Goal: Use online tool/utility: Utilize a website feature to perform a specific function

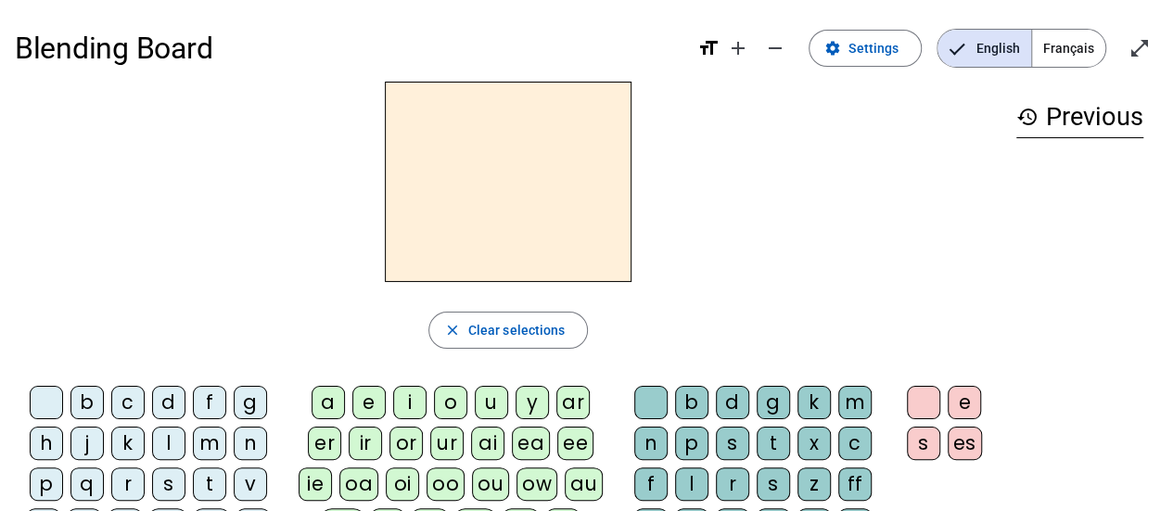
click at [1074, 56] on span "Français" at bounding box center [1068, 48] width 73 height 37
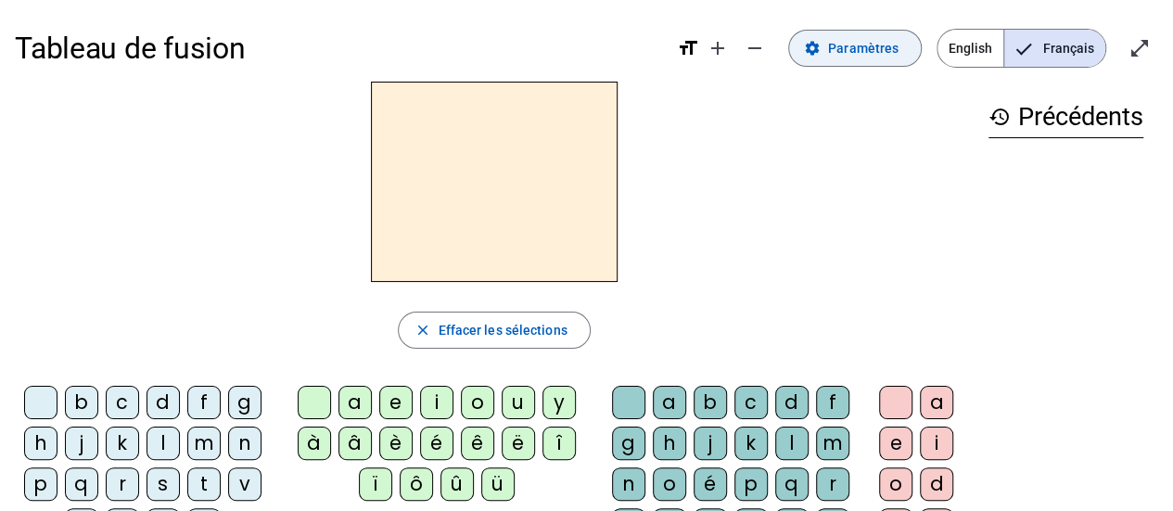
click at [851, 65] on span at bounding box center [855, 48] width 132 height 45
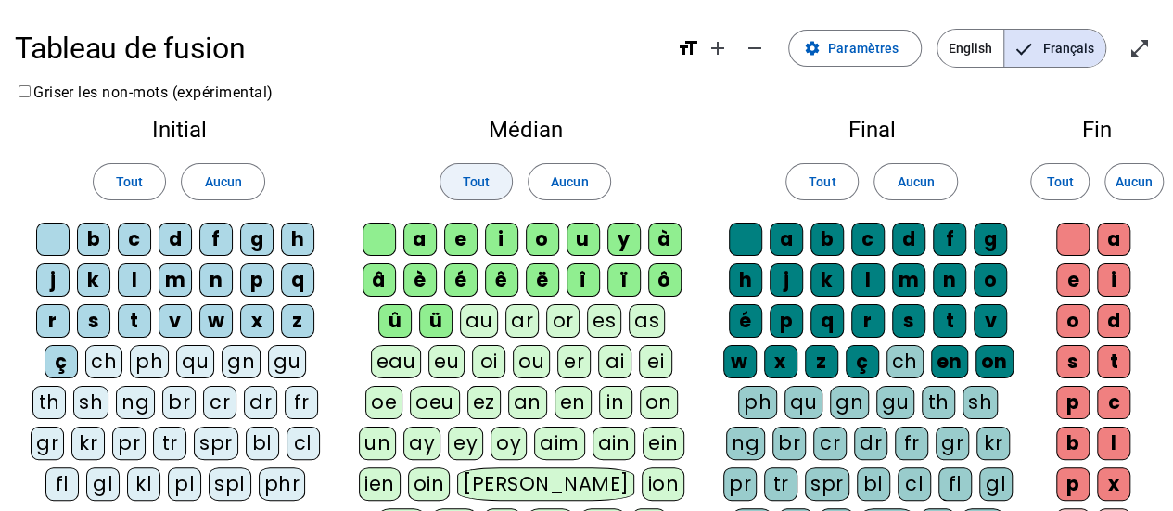
click at [490, 183] on span at bounding box center [476, 182] width 71 height 45
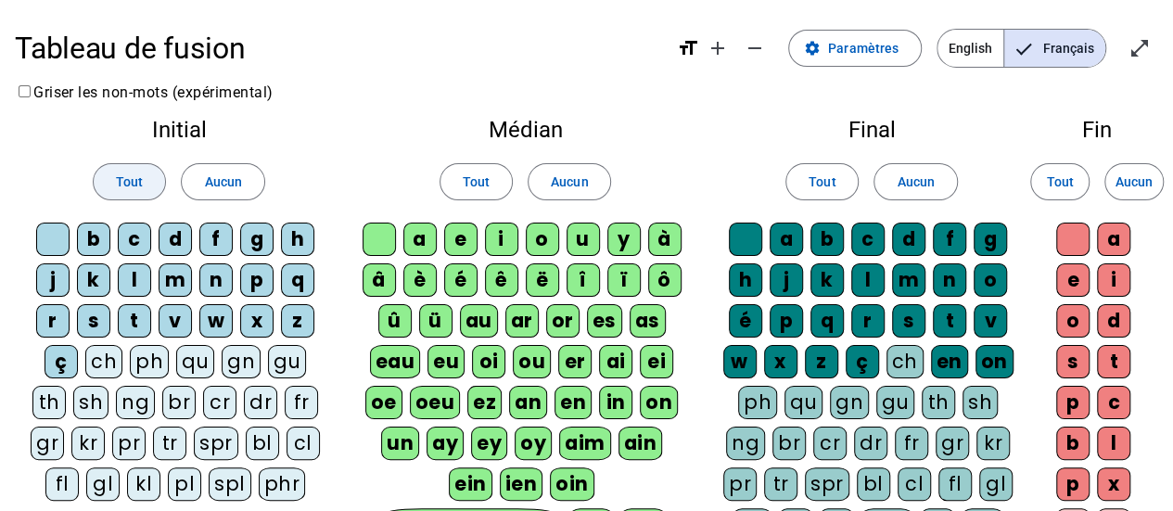
click at [105, 183] on span at bounding box center [129, 182] width 71 height 45
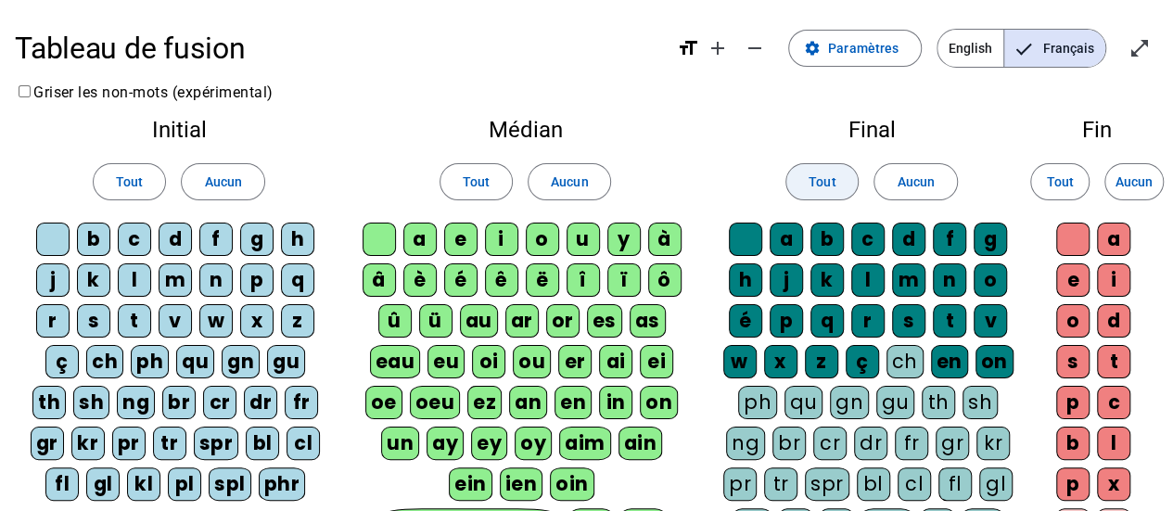
click at [812, 167] on span at bounding box center [821, 182] width 71 height 45
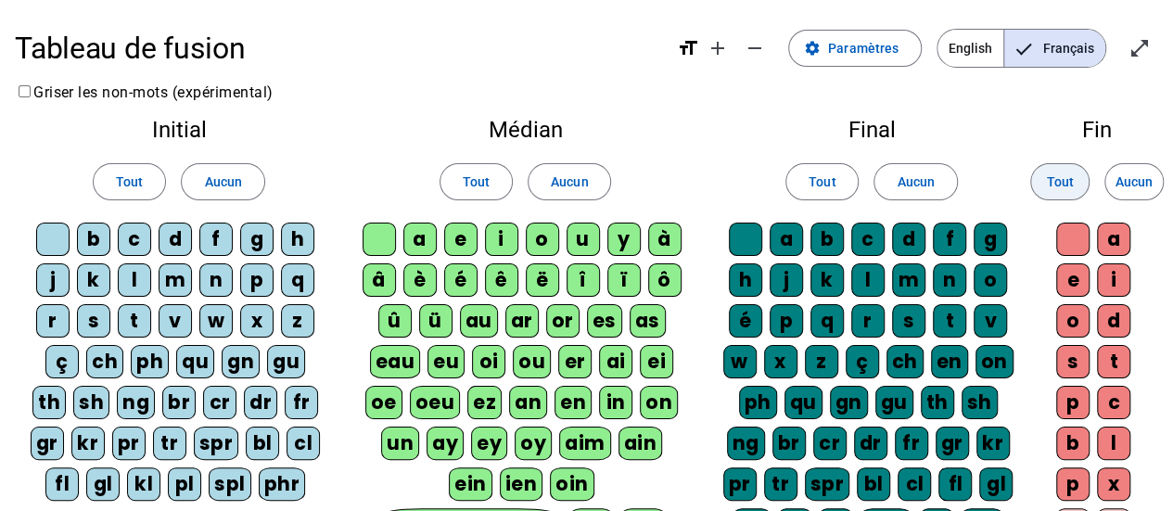
click at [1074, 173] on span at bounding box center [1060, 182] width 58 height 45
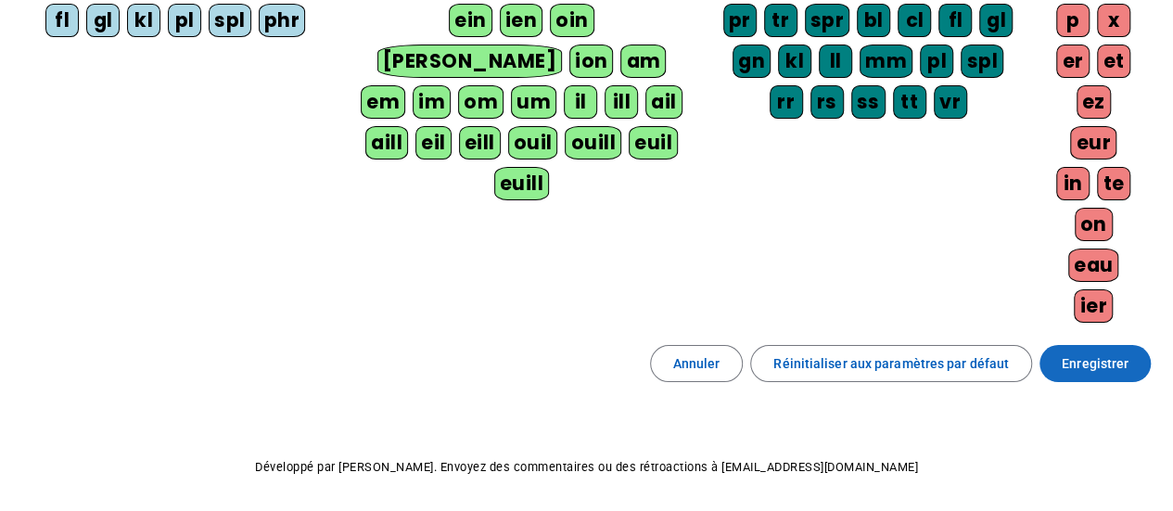
click at [1090, 352] on span "Enregistrer" at bounding box center [1095, 363] width 67 height 22
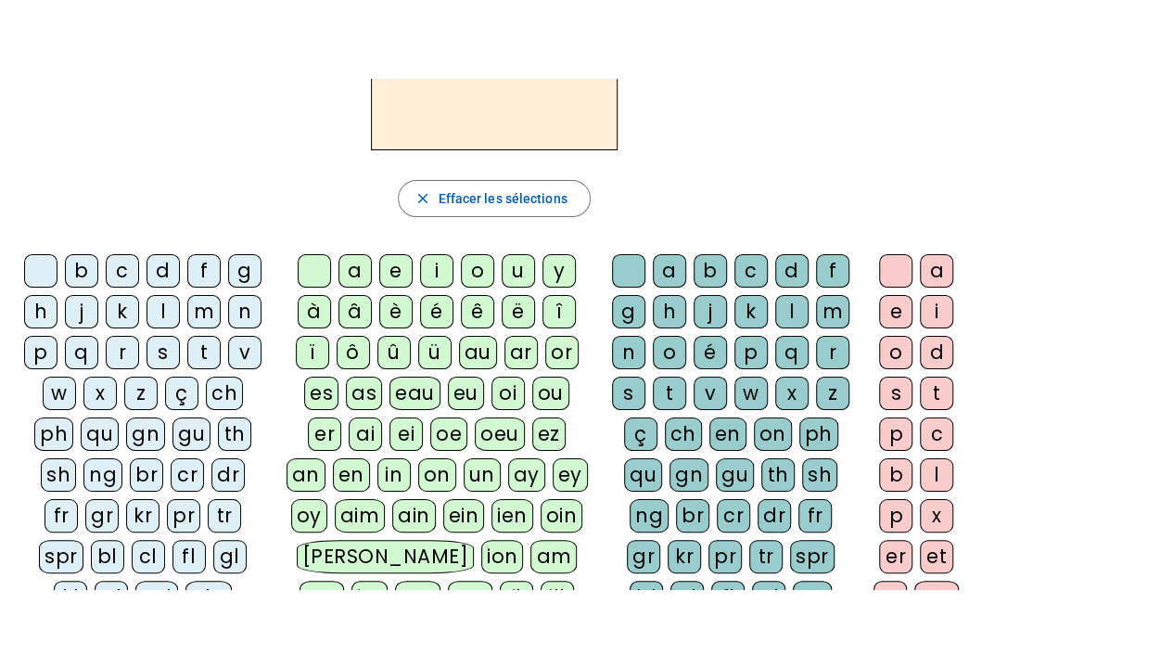
scroll to position [25, 0]
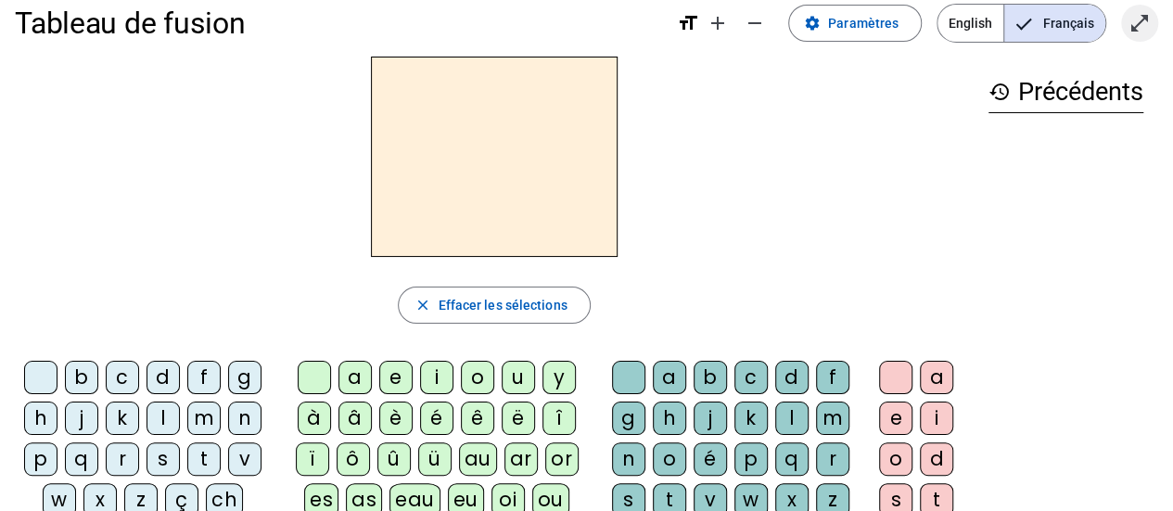
click at [1118, 21] on span "Entrer en plein écran" at bounding box center [1140, 23] width 45 height 45
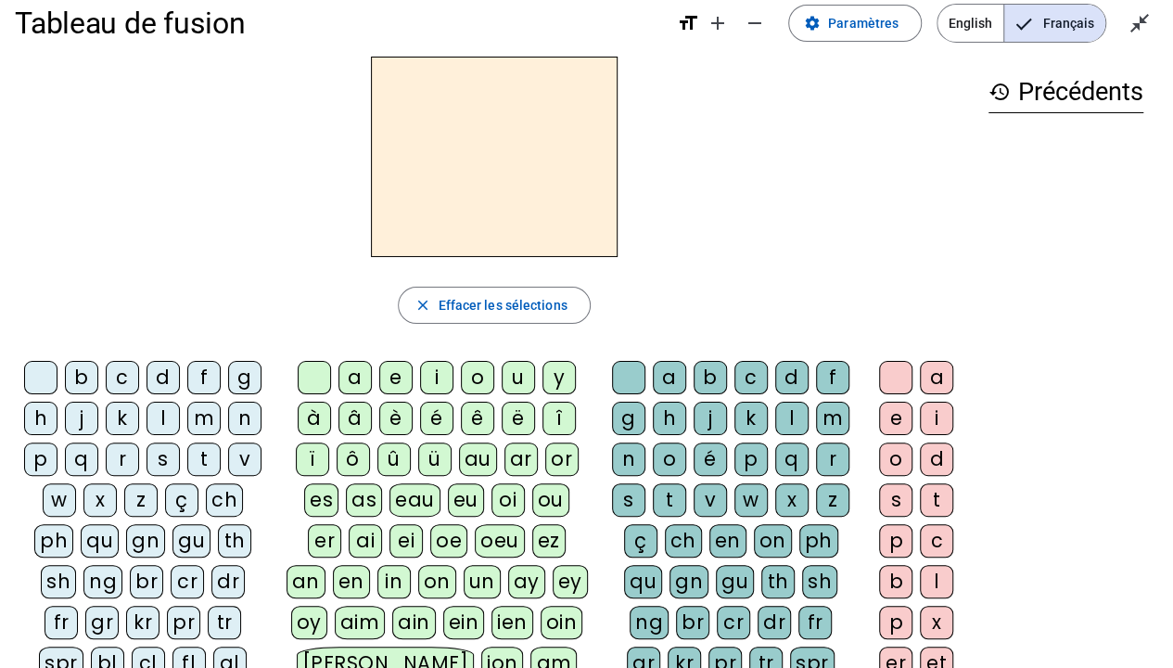
drag, startPoint x: 123, startPoint y: 466, endPoint x: 123, endPoint y: 477, distance: 11.1
click at [123, 466] on div "r" at bounding box center [122, 458] width 33 height 33
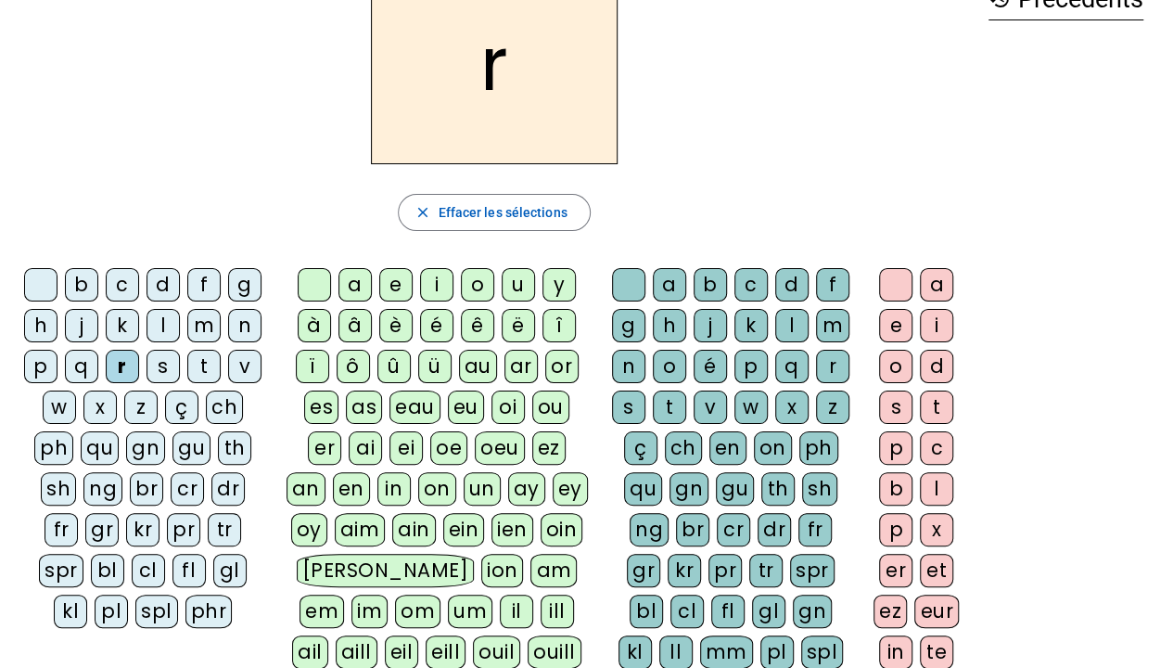
click at [358, 325] on div "â" at bounding box center [355, 325] width 33 height 33
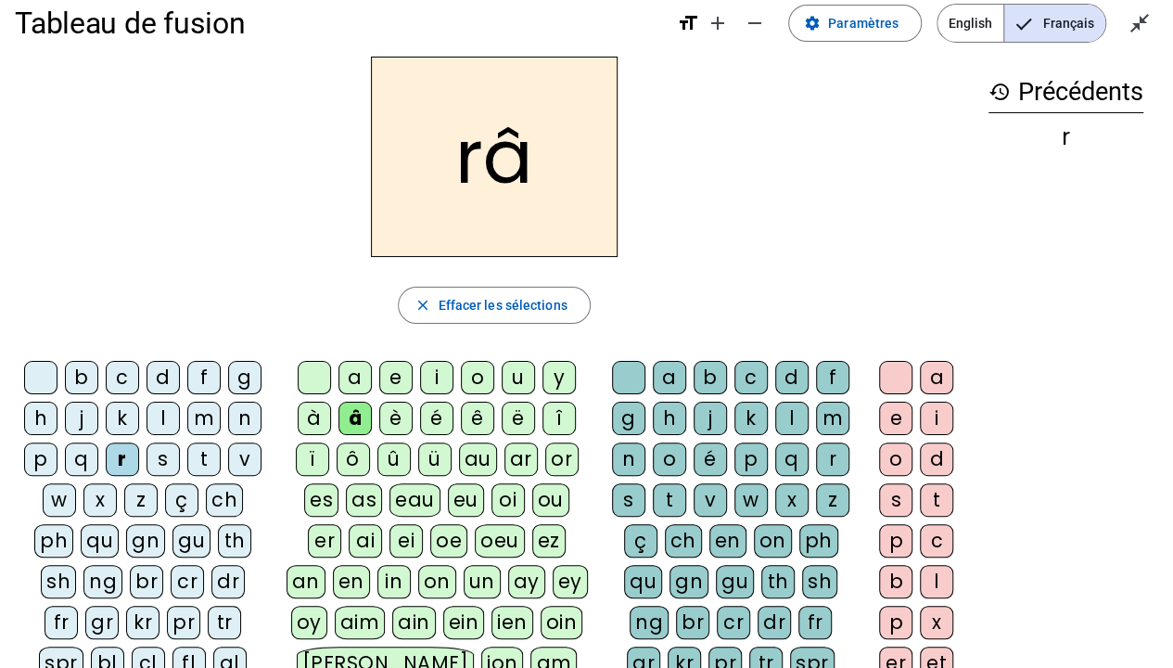
click at [789, 423] on div "l" at bounding box center [791, 418] width 33 height 33
click at [890, 419] on div "e" at bounding box center [895, 418] width 33 height 33
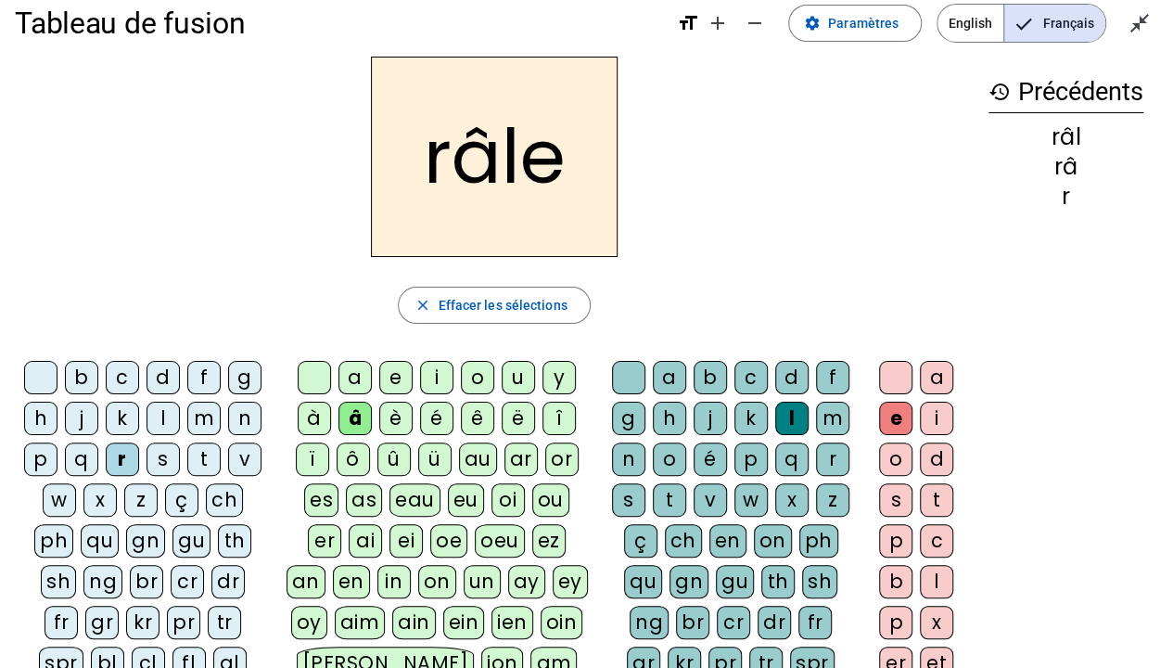
click at [45, 458] on div "p" at bounding box center [40, 458] width 33 height 33
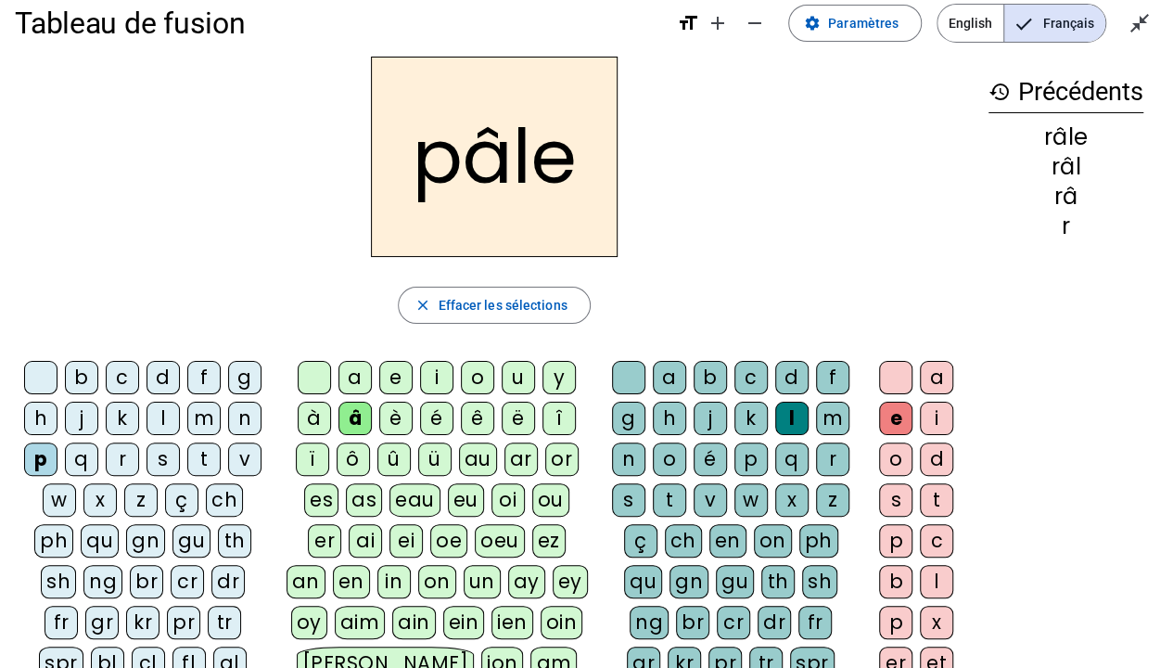
click at [671, 487] on div "t" at bounding box center [669, 499] width 33 height 33
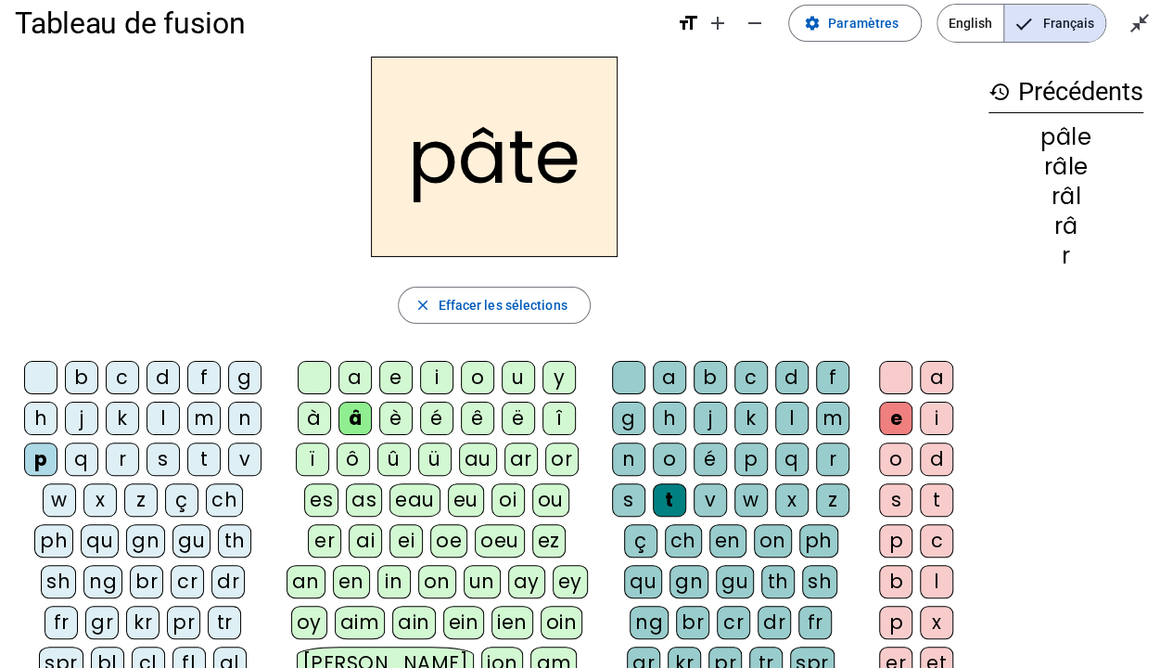
click at [705, 467] on div "é" at bounding box center [710, 458] width 33 height 33
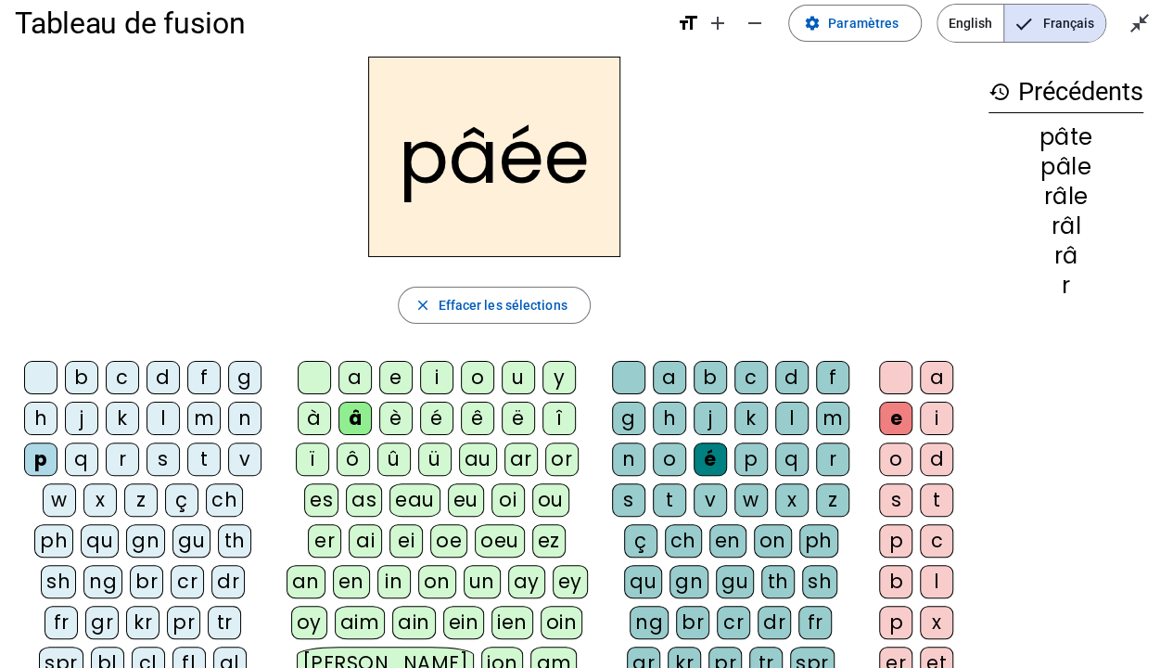
click at [898, 412] on div "e" at bounding box center [895, 418] width 33 height 33
click at [499, 312] on span "Effacer les sélections" at bounding box center [502, 305] width 129 height 22
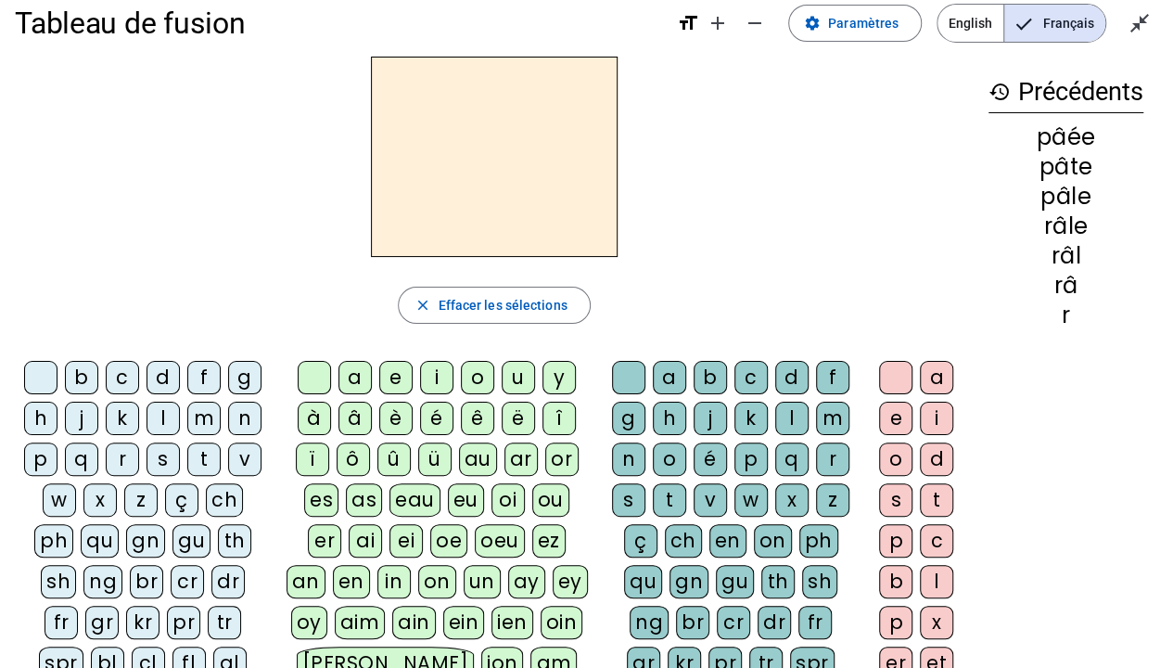
click at [37, 456] on div "p" at bounding box center [40, 458] width 33 height 33
click at [346, 420] on div "â" at bounding box center [355, 418] width 33 height 33
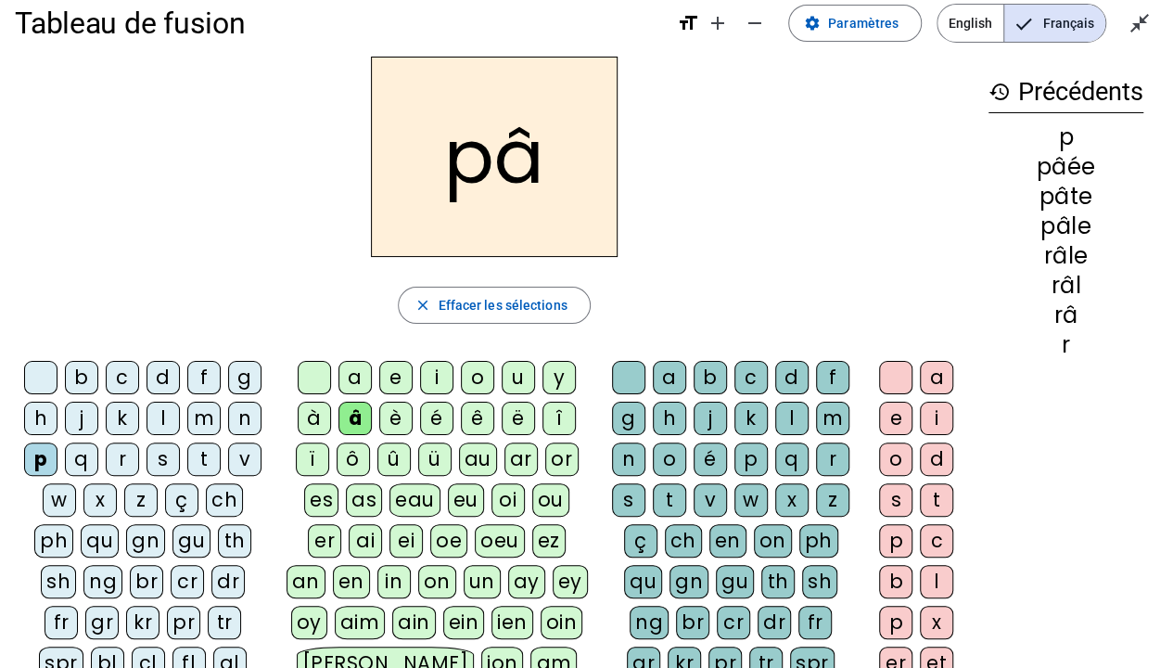
click at [667, 498] on div "t" at bounding box center [669, 499] width 33 height 33
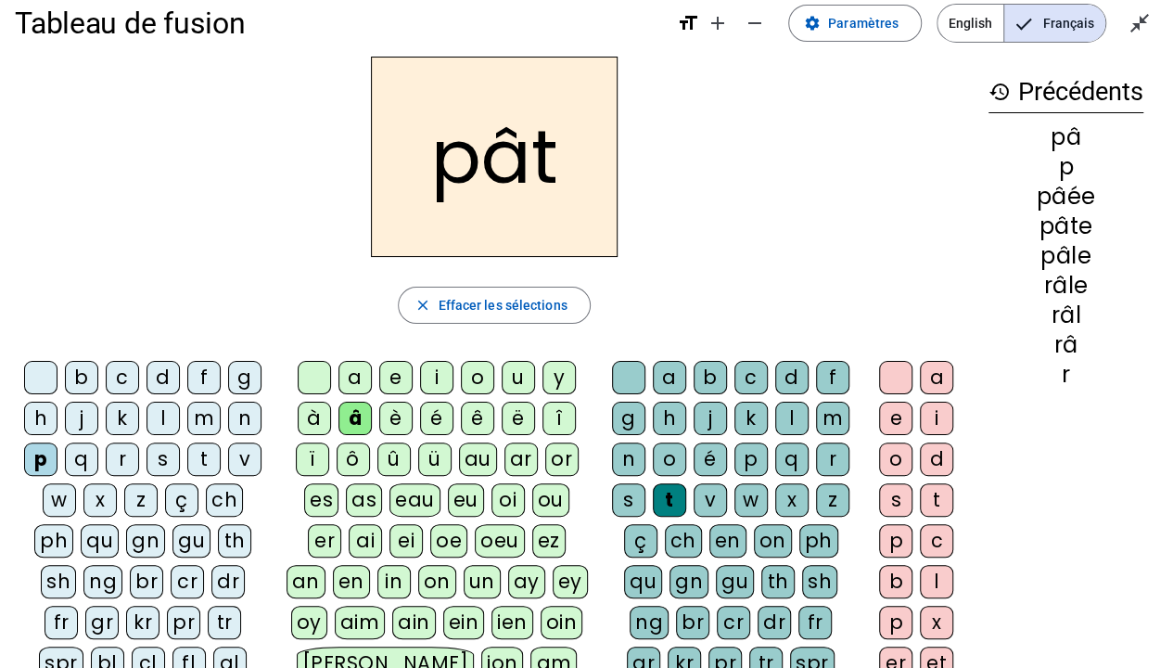
click at [716, 453] on div "é" at bounding box center [710, 458] width 33 height 33
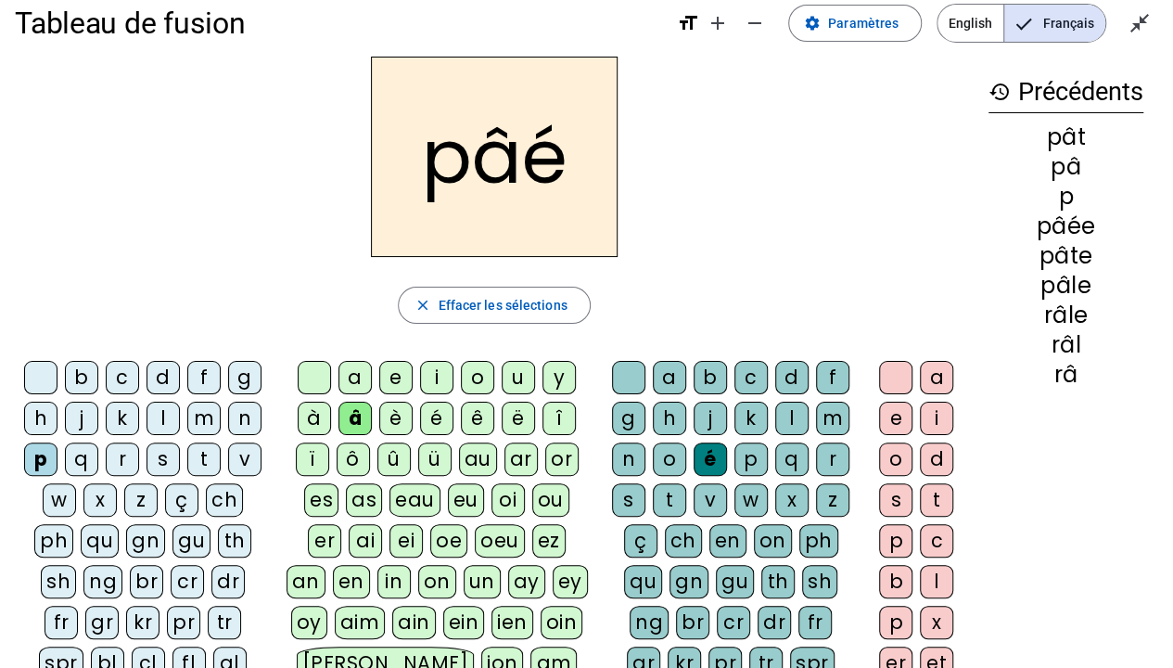
click at [679, 497] on div "t" at bounding box center [669, 499] width 33 height 33
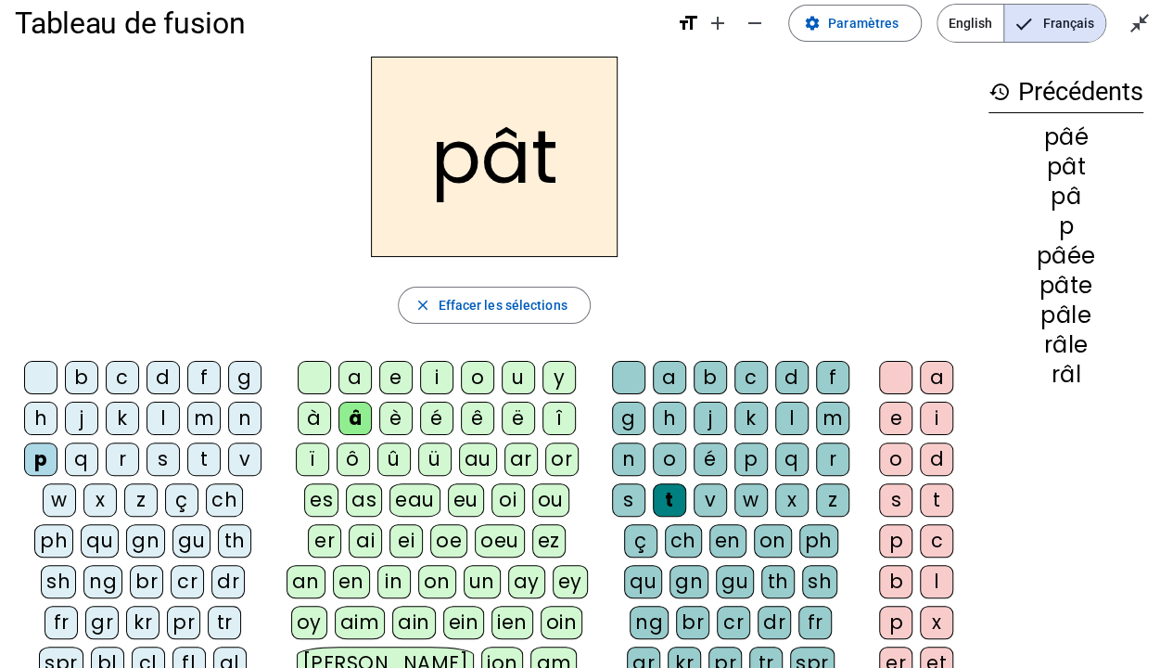
click at [889, 421] on div "e" at bounding box center [895, 418] width 33 height 33
